Goal: Task Accomplishment & Management: Complete application form

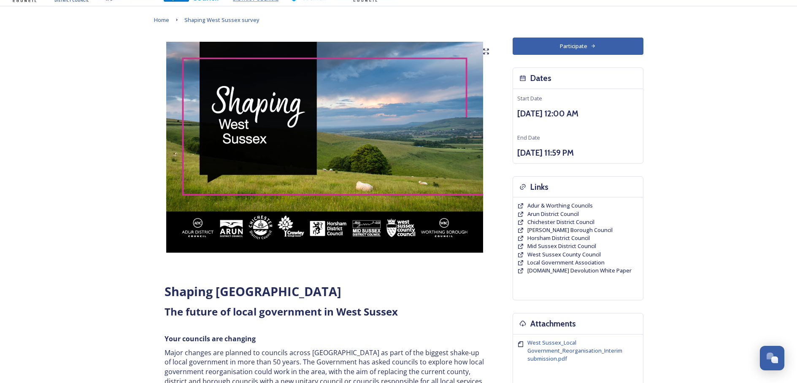
scroll to position [42, 0]
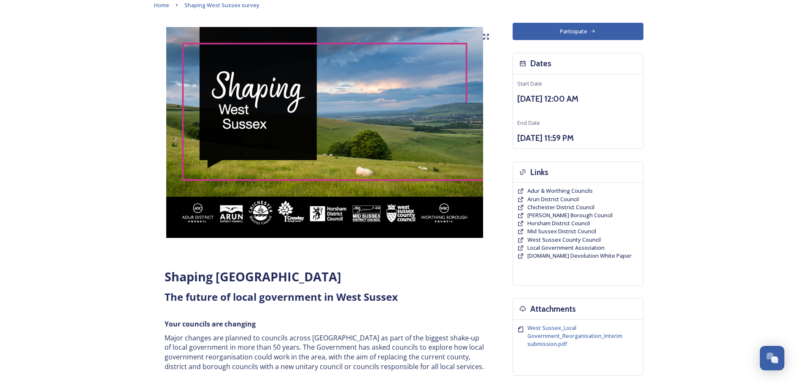
click at [540, 33] on button "Participate" at bounding box center [578, 31] width 131 height 17
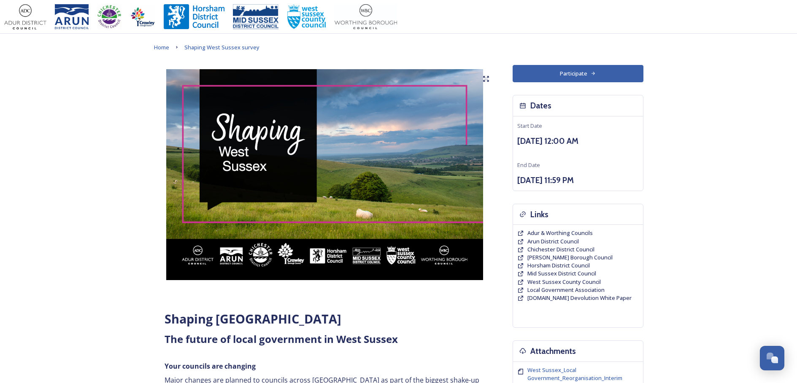
click at [584, 68] on button "Participate" at bounding box center [578, 73] width 131 height 17
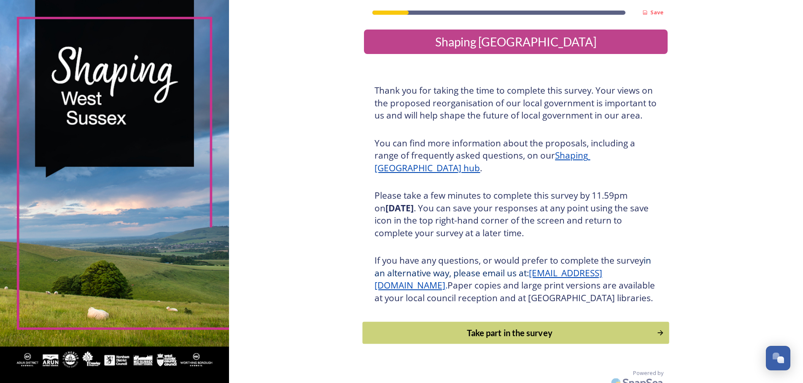
click at [515, 339] on div "Take part in the survey" at bounding box center [509, 332] width 285 height 13
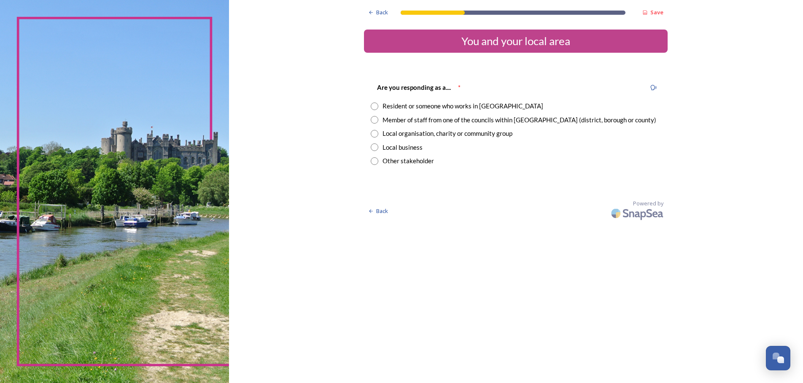
click at [372, 136] on input "radio" at bounding box center [375, 134] width 8 height 8
radio input "true"
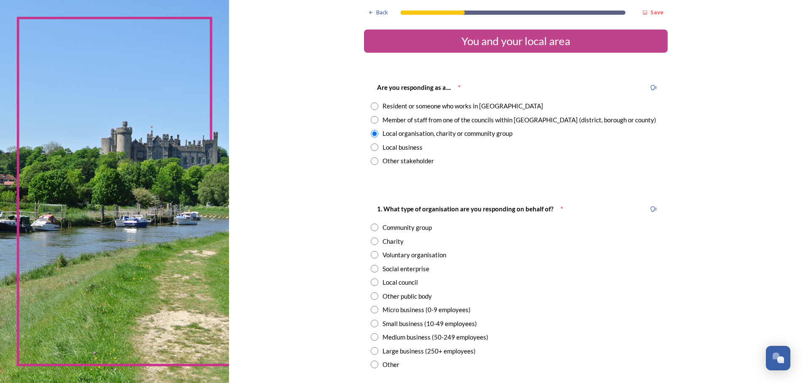
click at [371, 282] on input "radio" at bounding box center [375, 282] width 8 height 8
radio input "true"
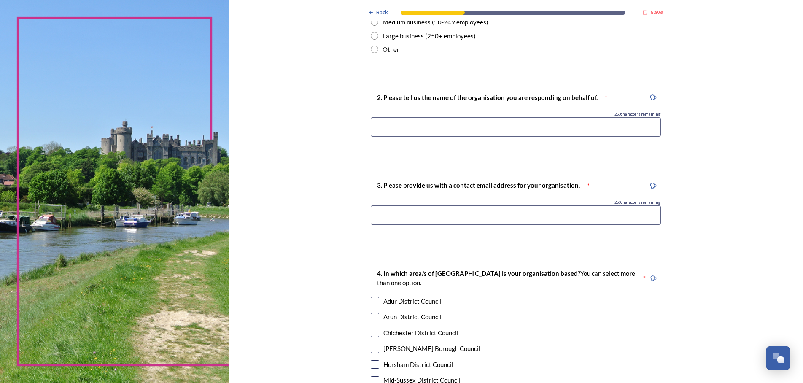
scroll to position [337, 0]
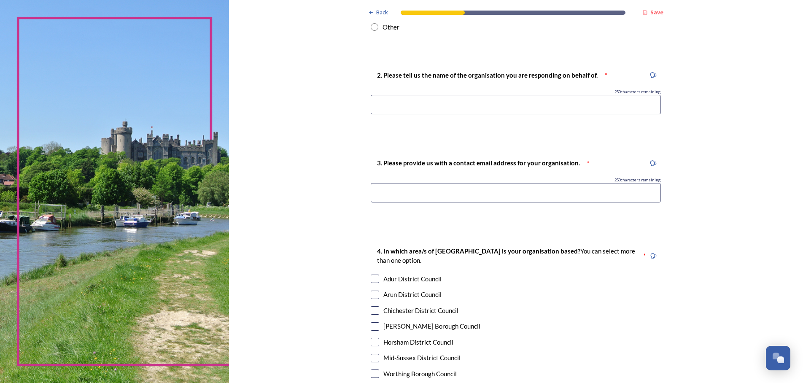
click at [398, 106] on input at bounding box center [516, 104] width 290 height 19
paste input "Littlehampton Town Council"
type input "Littlehampton Town Council"
click at [398, 194] on input at bounding box center [516, 192] width 290 height 19
paste input "[PERSON_NAME] <[EMAIL_ADDRESS][DOMAIN_NAME]>"
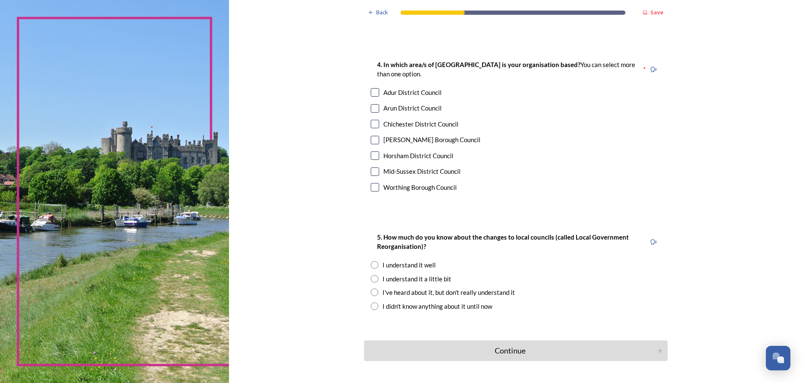
scroll to position [548, 0]
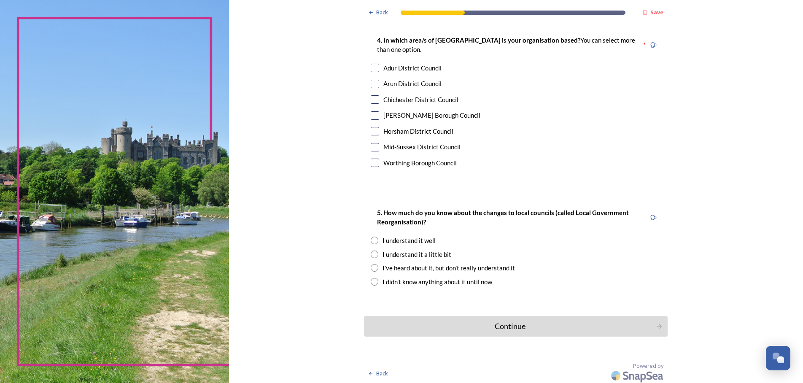
type input "[PERSON_NAME] <[EMAIL_ADDRESS][DOMAIN_NAME]>"
click at [371, 82] on input "checkbox" at bounding box center [375, 84] width 8 height 8
checkbox input "true"
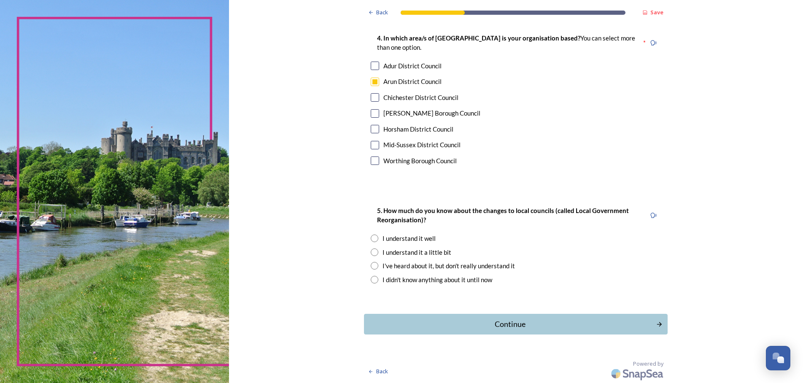
scroll to position [551, 0]
click at [459, 325] on div "Continue" at bounding box center [510, 323] width 286 height 11
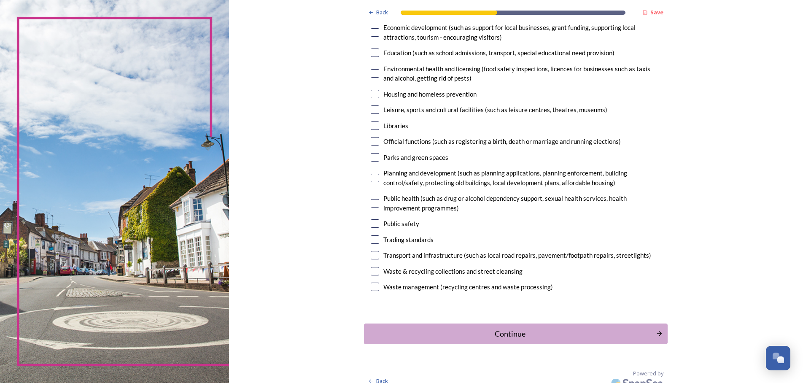
scroll to position [175, 0]
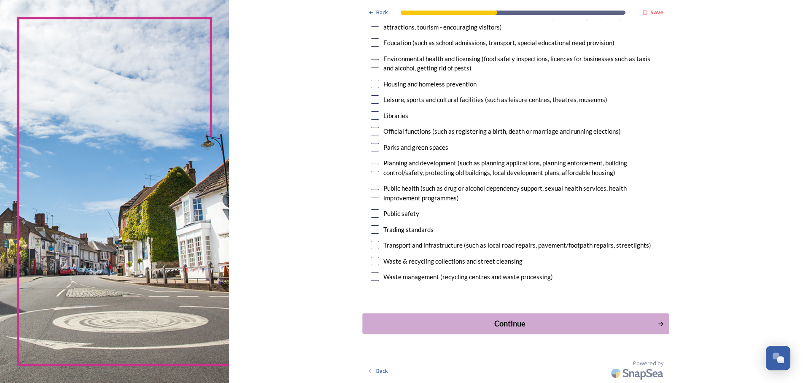
click at [486, 325] on div "Continue" at bounding box center [510, 323] width 286 height 11
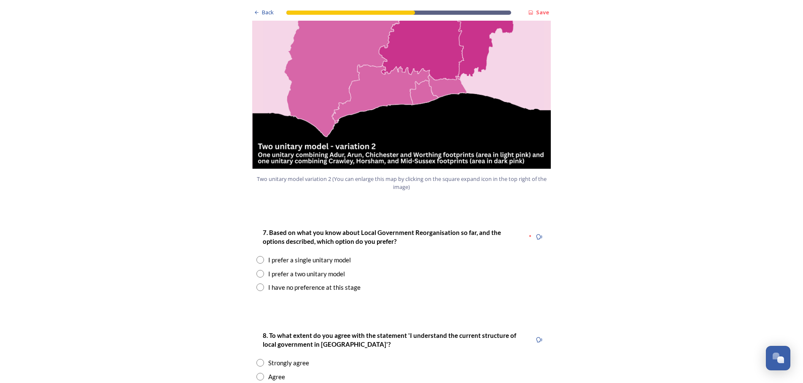
scroll to position [1055, 0]
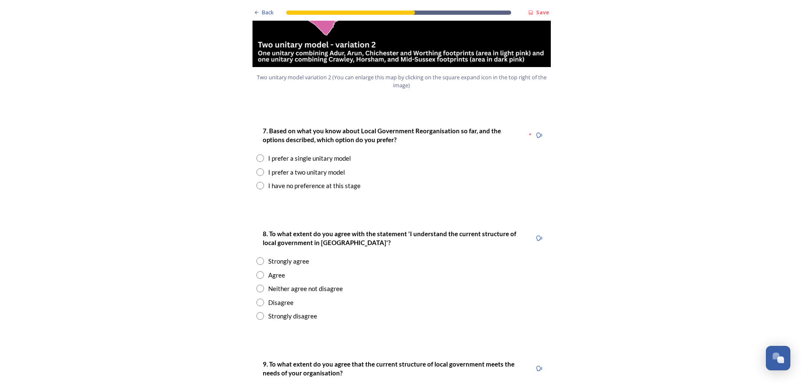
click at [256, 168] on input "radio" at bounding box center [260, 172] width 8 height 8
radio input "true"
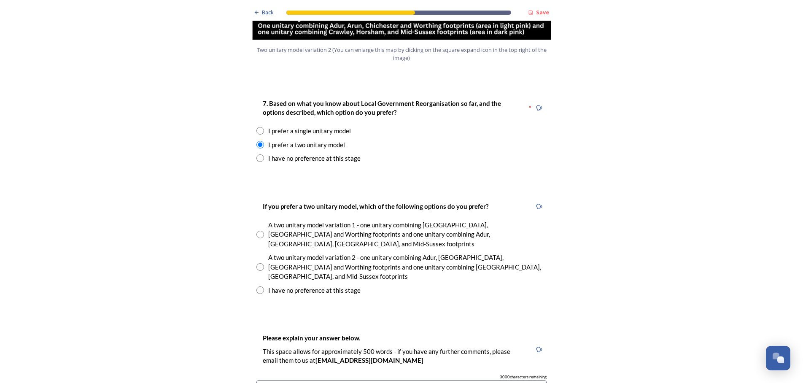
scroll to position [1097, 0]
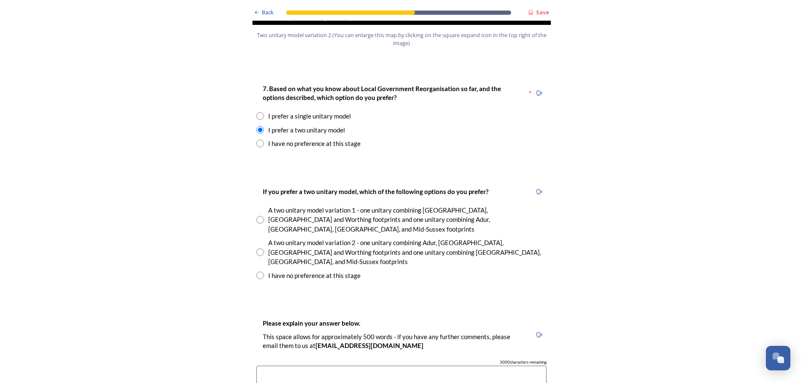
paste textarea "Littlehampton Town Council acknowledges the County, District and Borough Counci…"
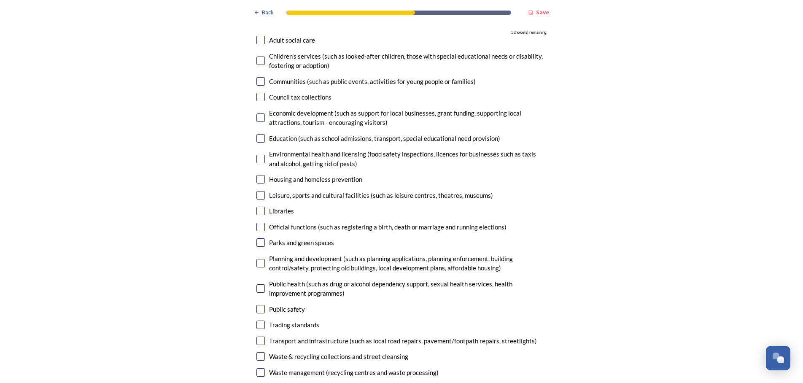
scroll to position [2490, 0]
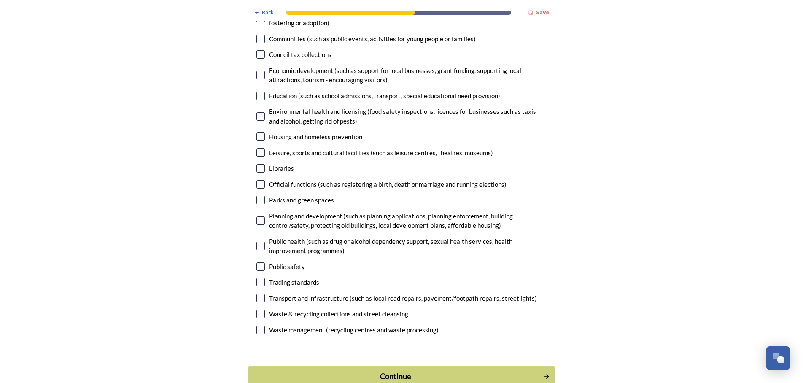
type textarea "Littlehampton Town Council acknowledges the County, District and Borough Counci…"
click at [391, 371] on div "Continue" at bounding box center [396, 376] width 286 height 11
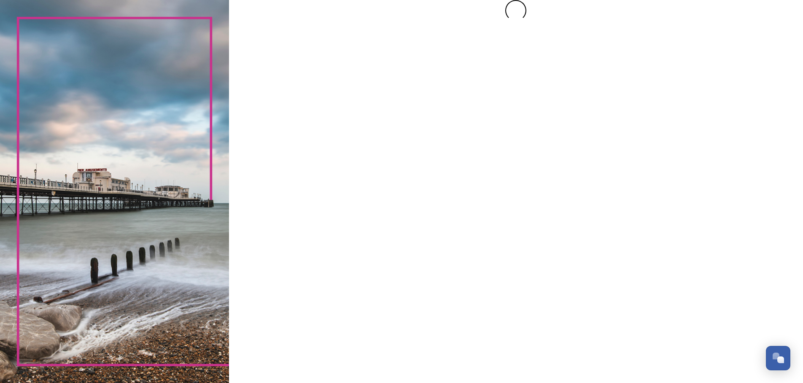
scroll to position [0, 0]
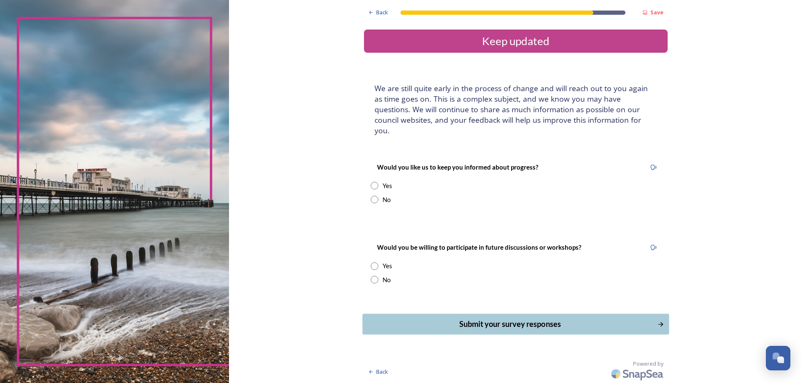
click at [523, 318] on div "Submit your survey responses" at bounding box center [510, 323] width 286 height 11
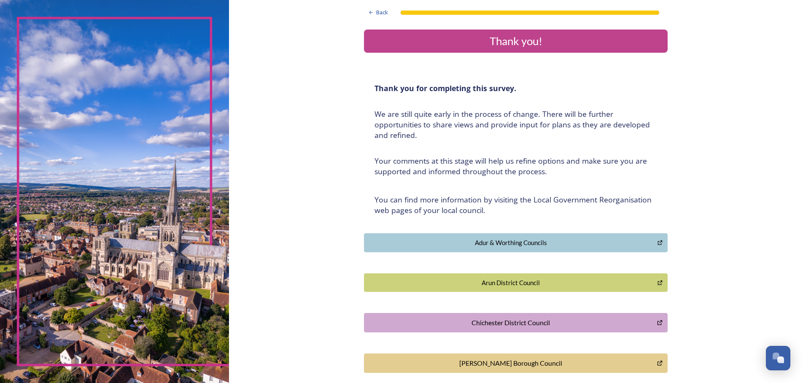
click at [447, 38] on div "Thank you!" at bounding box center [515, 41] width 297 height 16
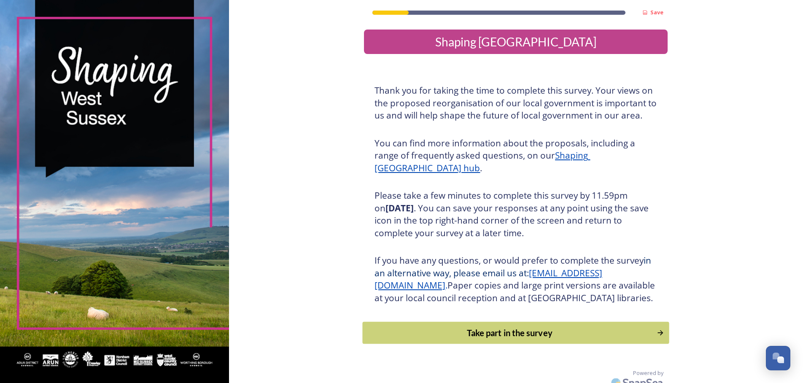
click at [488, 339] on div "Take part in the survey" at bounding box center [509, 332] width 285 height 13
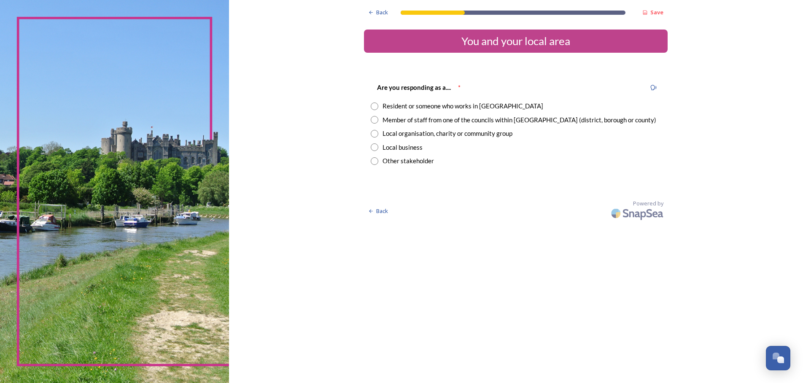
click at [375, 133] on input "radio" at bounding box center [375, 134] width 8 height 8
radio input "true"
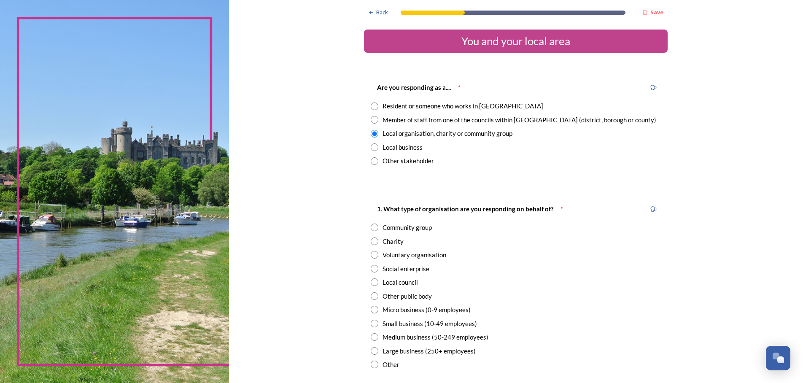
click at [371, 284] on input "radio" at bounding box center [375, 282] width 8 height 8
radio input "true"
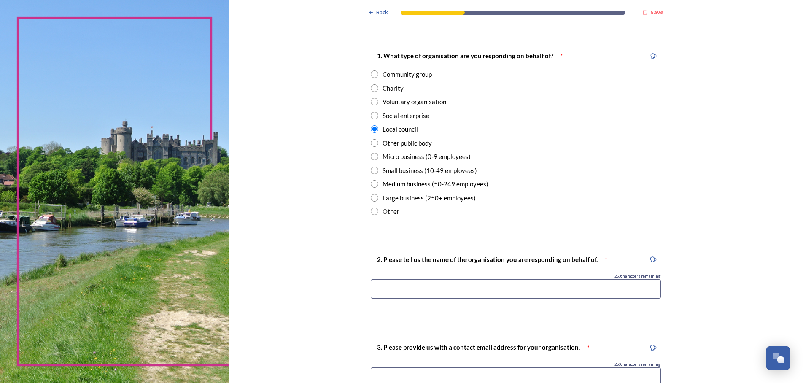
scroll to position [169, 0]
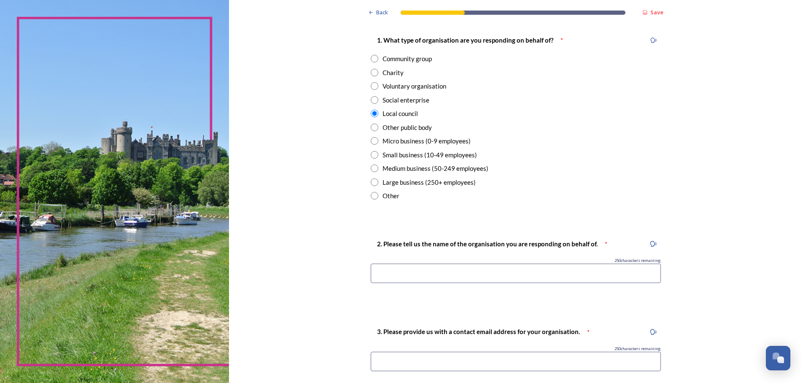
click at [402, 273] on input at bounding box center [516, 273] width 290 height 19
type input "Burgess Hill Town Council"
click at [420, 361] on input at bounding box center [516, 361] width 290 height 19
paste input "c"
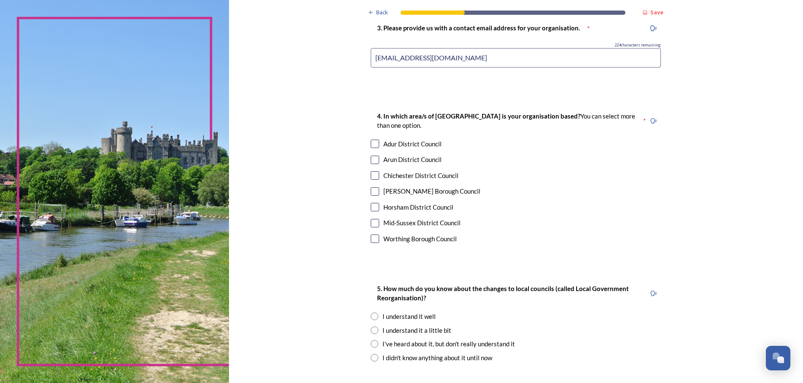
scroll to position [506, 0]
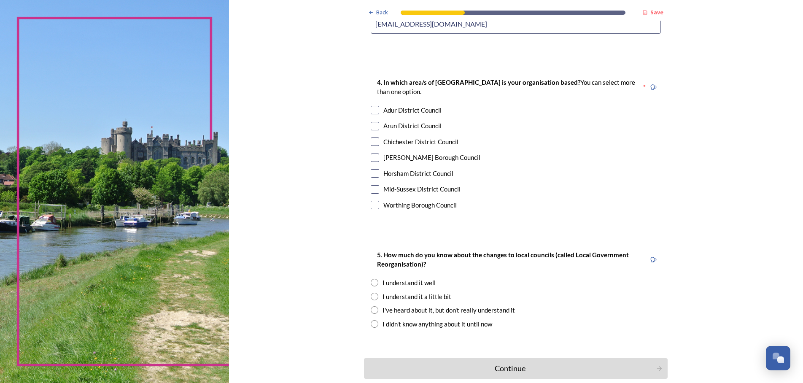
type input "council@burgesshill.gov.uk"
click at [374, 192] on input "checkbox" at bounding box center [375, 189] width 8 height 8
checkbox input "true"
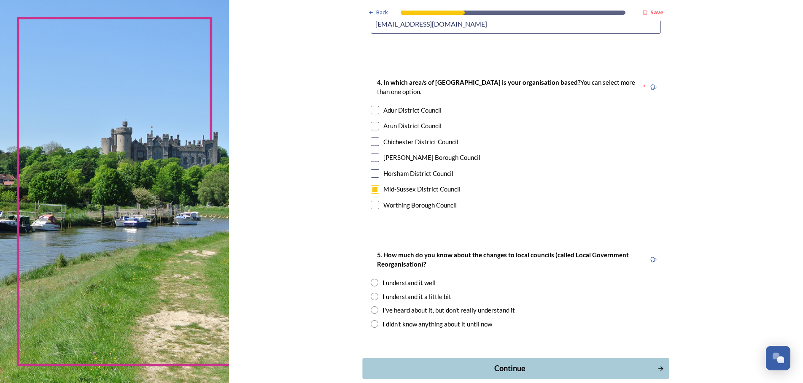
click at [496, 372] on div "Continue" at bounding box center [510, 368] width 286 height 11
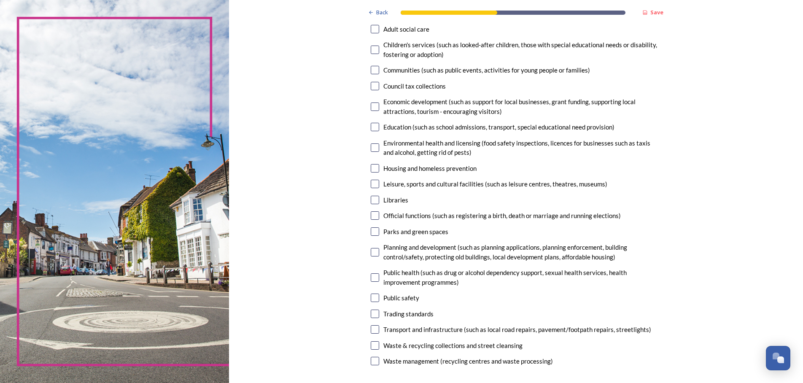
scroll to position [175, 0]
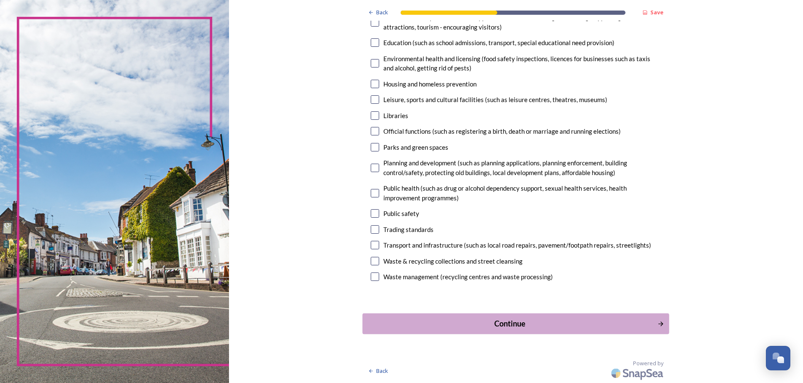
click at [499, 325] on div "Continue" at bounding box center [510, 323] width 286 height 11
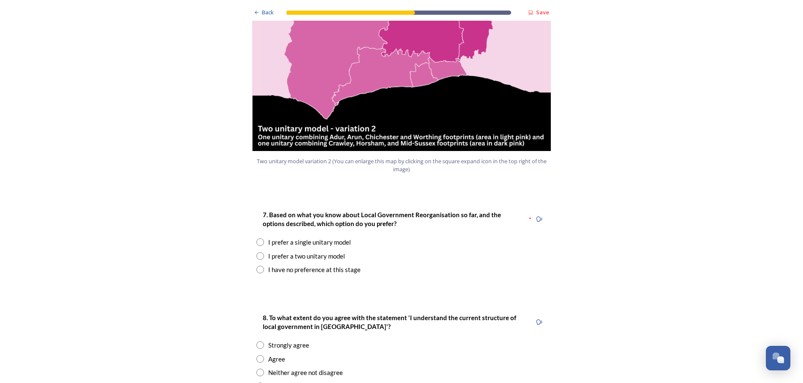
scroll to position [1097, 0]
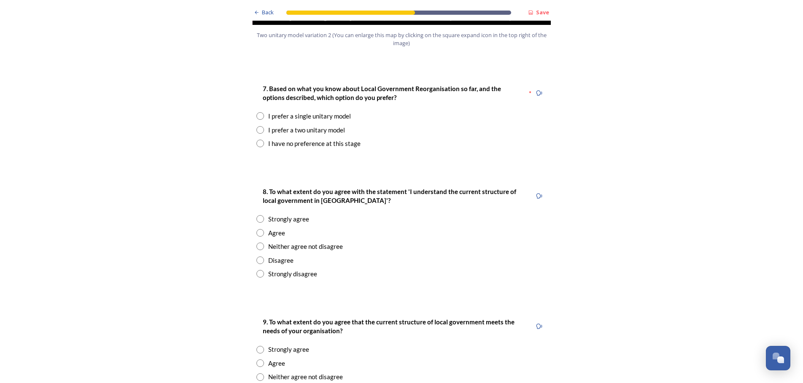
click at [256, 126] on input "radio" at bounding box center [260, 130] width 8 height 8
radio input "true"
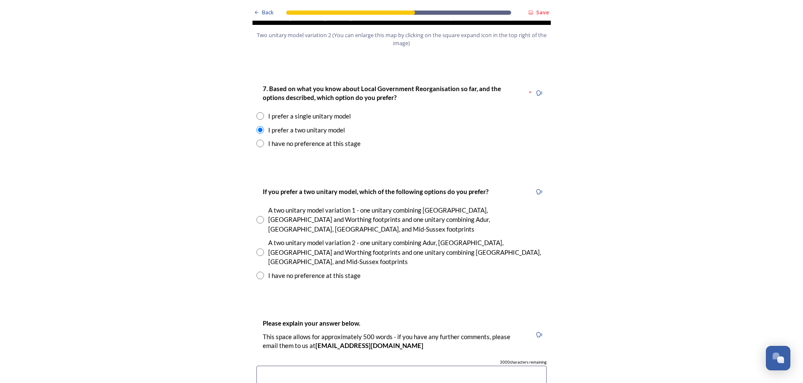
click at [259, 272] on input "radio" at bounding box center [260, 276] width 8 height 8
radio input "true"
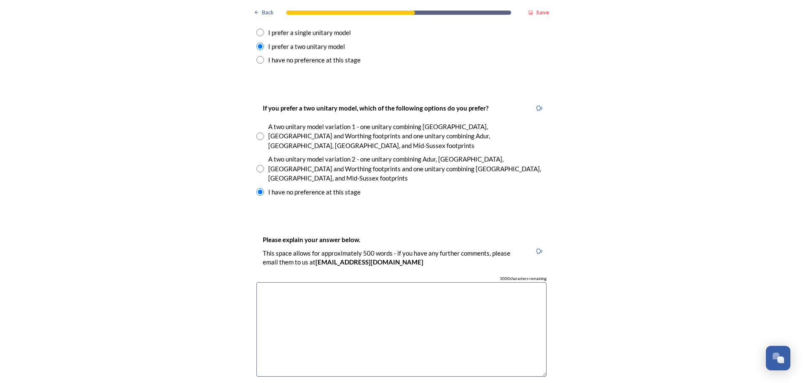
scroll to position [1181, 0]
click at [338, 281] on textarea at bounding box center [401, 328] width 290 height 95
click at [283, 281] on textarea at bounding box center [401, 328] width 290 height 95
paste textarea "s"
click at [282, 281] on textarea at bounding box center [401, 328] width 290 height 95
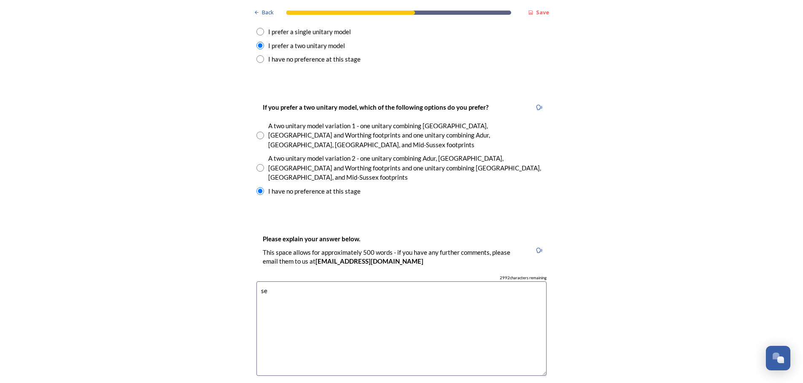
type textarea "s"
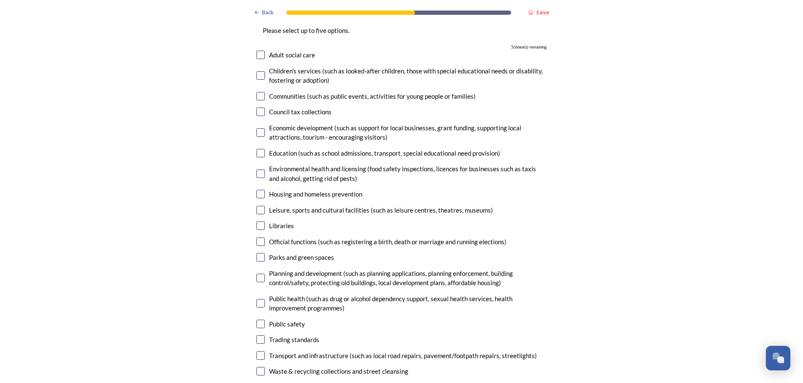
scroll to position [2490, 0]
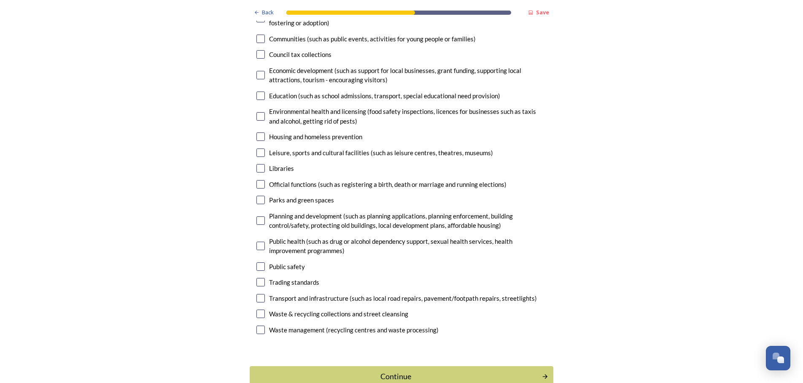
type textarea "separate letter submitted"
click at [426, 371] on div "Continue" at bounding box center [396, 376] width 286 height 11
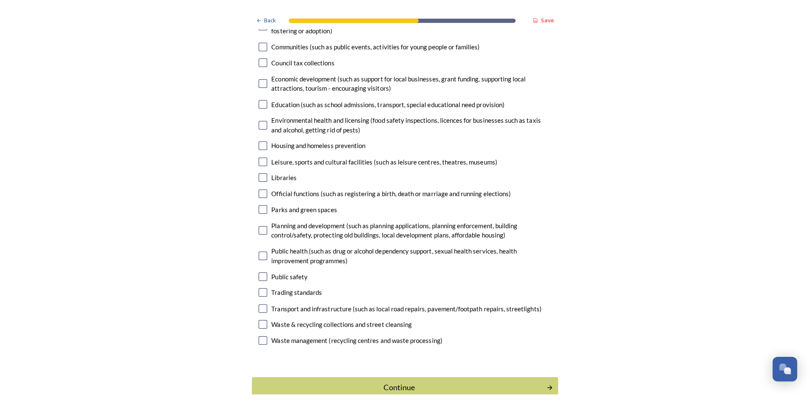
scroll to position [0, 0]
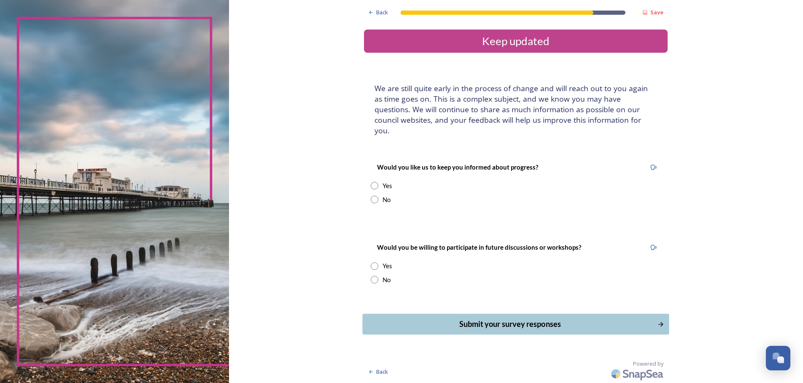
click at [433, 314] on button "Submit your survey responses" at bounding box center [516, 324] width 307 height 21
